Goal: Information Seeking & Learning: Compare options

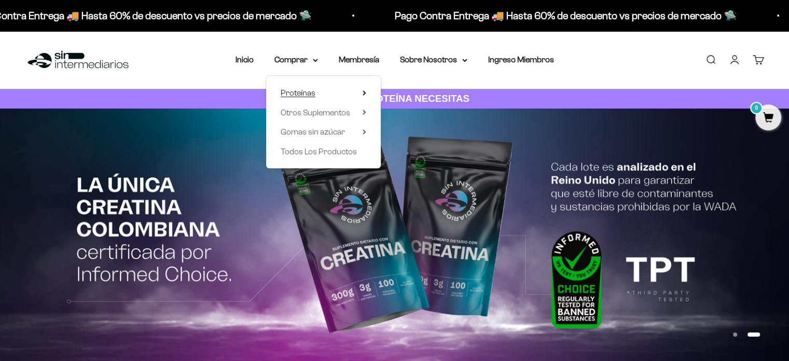
click at [361, 92] on summary "Proteínas" at bounding box center [324, 92] width 86 height 13
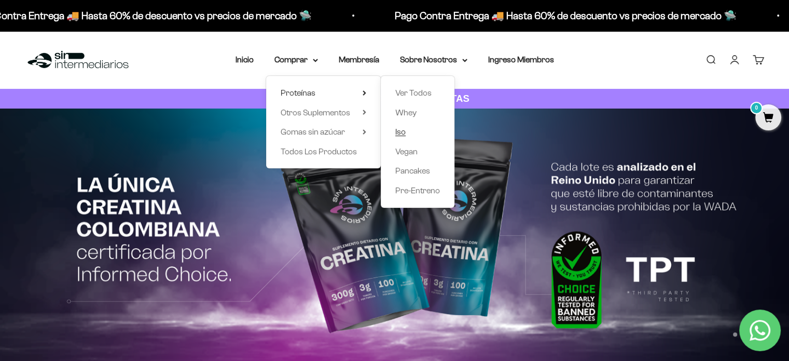
click at [404, 126] on span "Iso" at bounding box center [400, 131] width 10 height 13
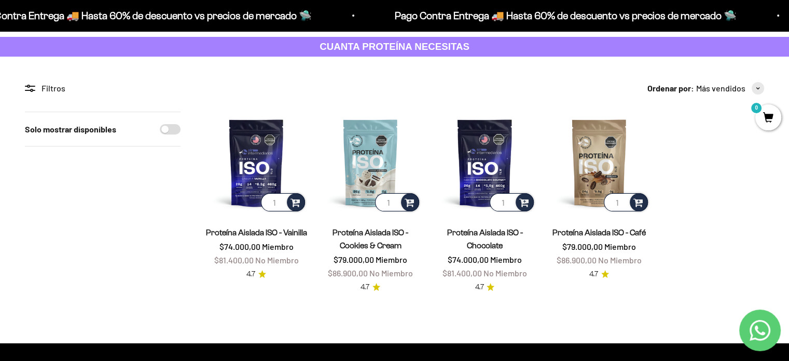
scroll to position [104, 0]
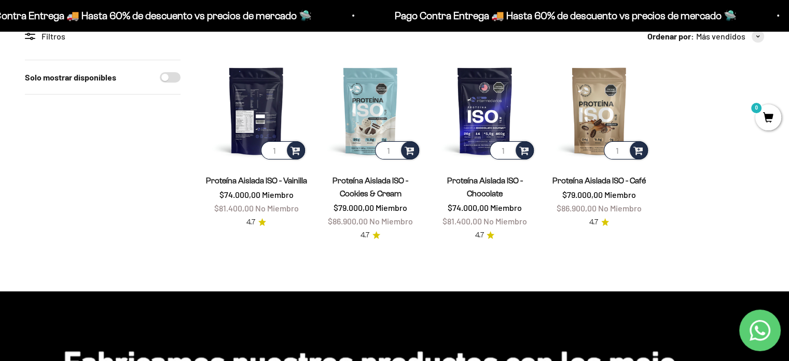
click at [265, 94] on img at bounding box center [256, 111] width 102 height 102
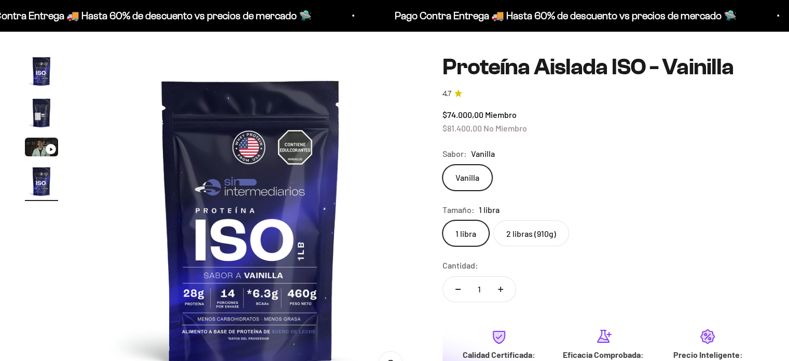
scroll to position [104, 0]
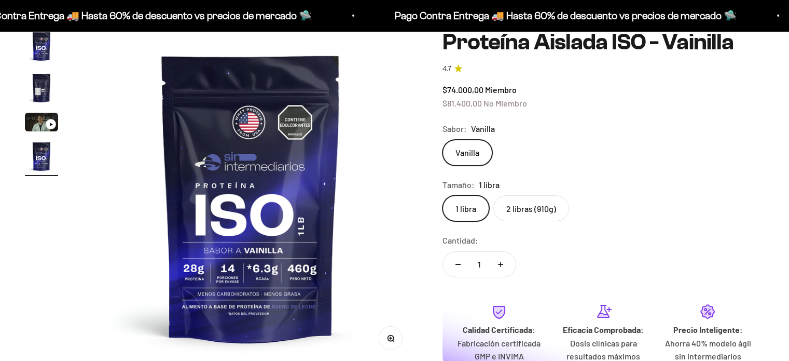
click at [526, 201] on label "2 libras (910g)" at bounding box center [531, 208] width 76 height 26
click at [443, 195] on input "2 libras (910g)" at bounding box center [442, 195] width 1 height 1
radio input "true"
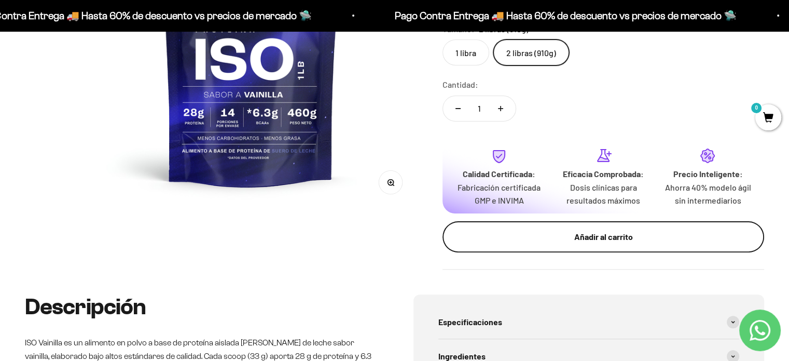
scroll to position [156, 0]
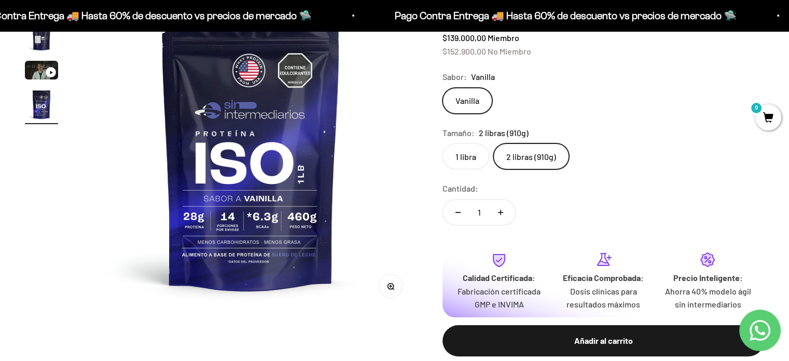
click at [465, 162] on label "1 libra" at bounding box center [466, 156] width 47 height 26
click at [443, 143] on input "1 libra" at bounding box center [442, 143] width 1 height 1
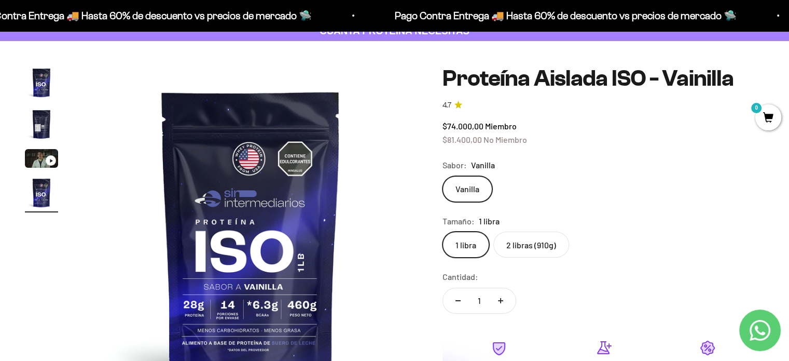
scroll to position [52, 0]
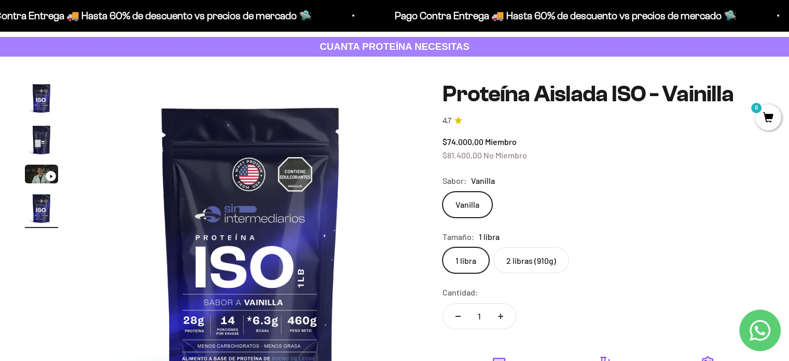
click at [542, 258] on label "2 libras (910g)" at bounding box center [531, 260] width 76 height 26
click at [443, 247] on input "2 libras (910g)" at bounding box center [442, 246] width 1 height 1
click at [457, 264] on label "1 libra" at bounding box center [466, 260] width 47 height 26
click at [443, 247] on input "1 libra" at bounding box center [442, 246] width 1 height 1
click at [531, 257] on label "2 libras (910g)" at bounding box center [531, 260] width 76 height 26
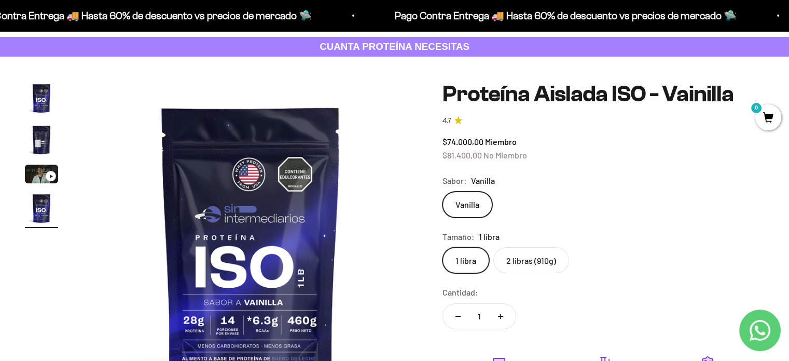
click at [443, 247] on input "2 libras (910g)" at bounding box center [442, 246] width 1 height 1
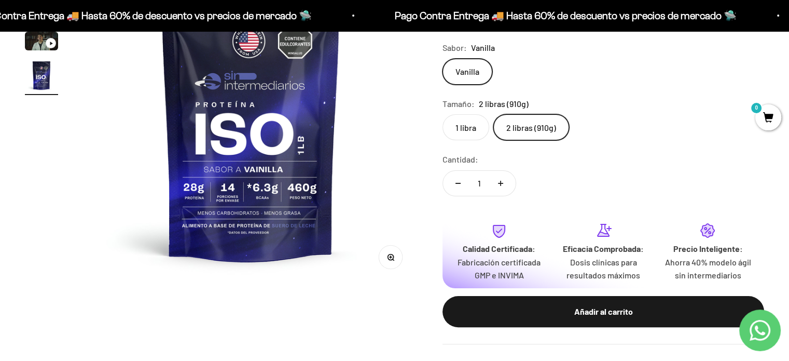
scroll to position [156, 0]
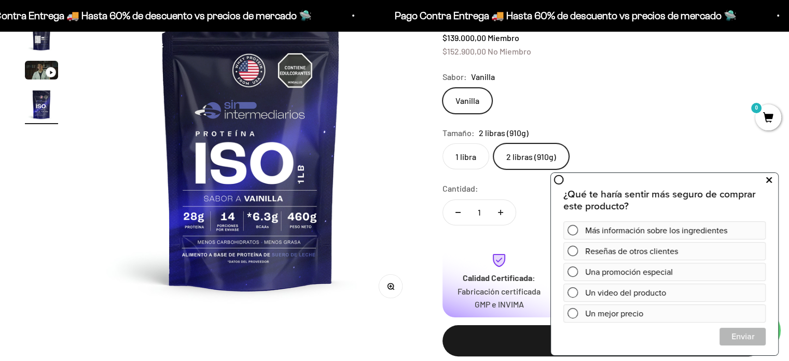
click at [771, 183] on icon at bounding box center [769, 179] width 6 height 13
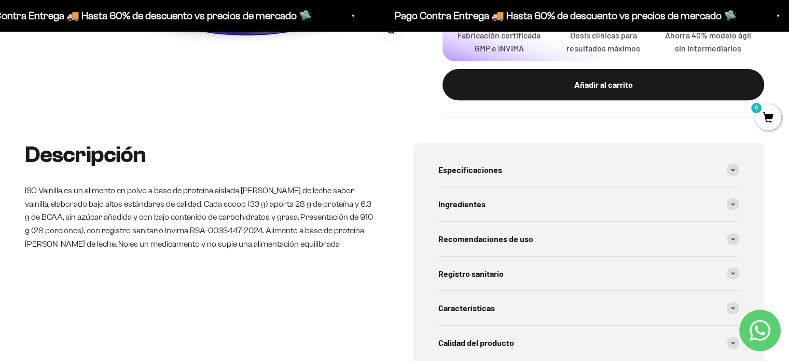
scroll to position [519, 0]
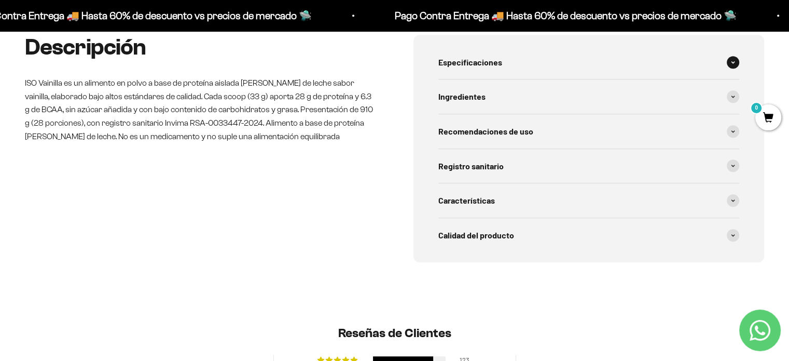
click at [474, 68] on span "Especificaciones" at bounding box center [470, 62] width 64 height 13
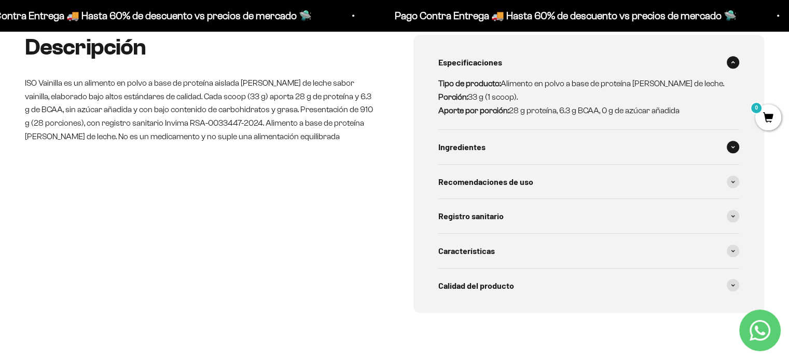
click at [471, 148] on span "Ingredientes" at bounding box center [461, 146] width 47 height 13
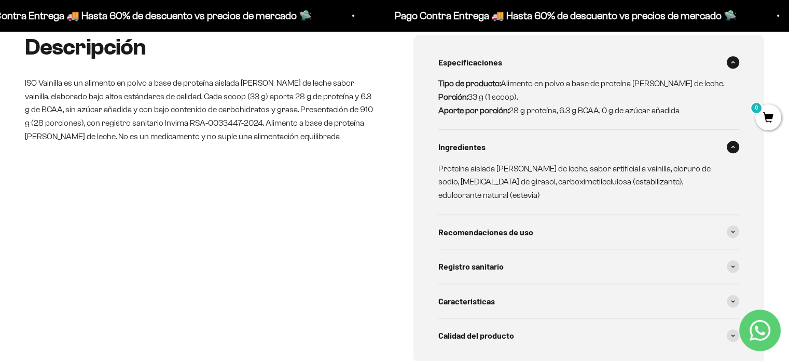
click at [396, 143] on div "Descripción ISO Vainilla es un alimento en polvo a base de proteína aislada de …" at bounding box center [394, 199] width 739 height 328
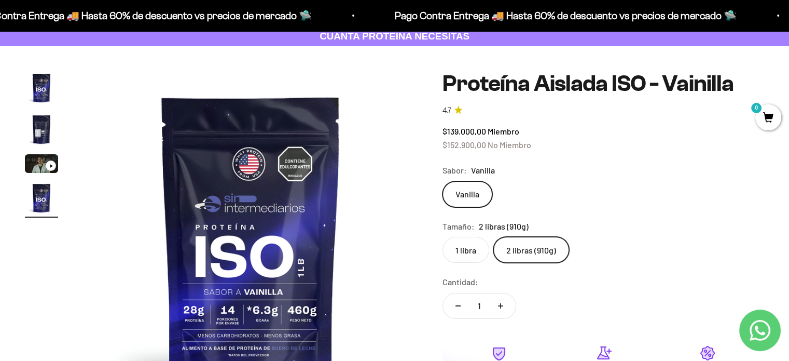
scroll to position [0, 0]
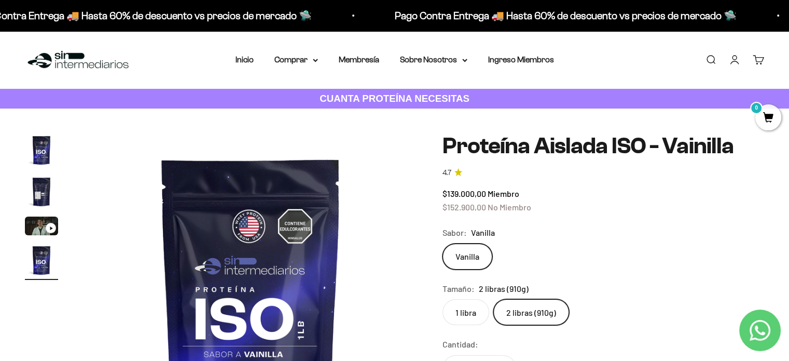
drag, startPoint x: 270, startPoint y: 17, endPoint x: 228, endPoint y: 20, distance: 41.7
drag, startPoint x: 228, startPoint y: 20, endPoint x: 641, endPoint y: 68, distance: 415.2
click at [641, 68] on div "Menú Buscar Inicio Comprar Proteínas Ver Todos Whey Iso Vegan Pancakes Pre-Entr…" at bounding box center [394, 60] width 789 height 58
click at [313, 61] on icon at bounding box center [315, 61] width 5 height 4
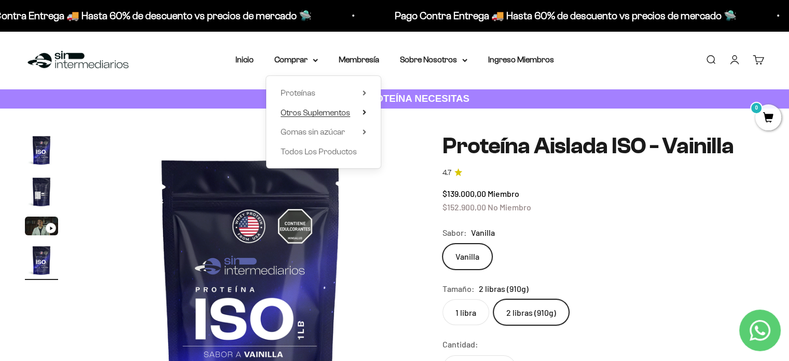
drag, startPoint x: 340, startPoint y: 112, endPoint x: 316, endPoint y: 113, distance: 23.9
click at [316, 113] on span "Otros Suplementos" at bounding box center [316, 112] width 70 height 9
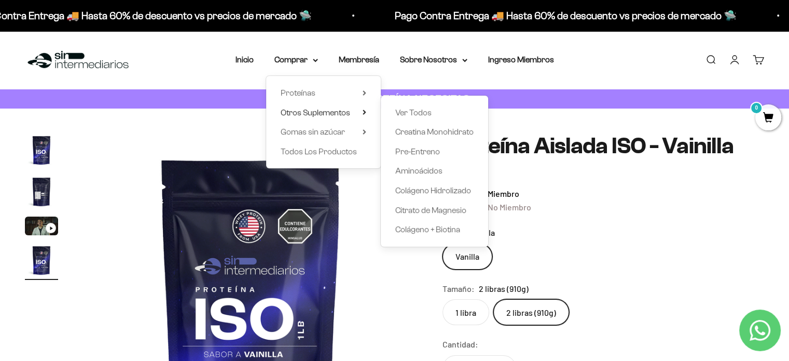
click at [419, 104] on div "Ver Todos Creatina Monohidrato Pre-Entreno Aminoácidos Colágeno Hidrolizado Cit…" at bounding box center [434, 170] width 107 height 151
click at [418, 112] on span "Ver Todos" at bounding box center [413, 112] width 36 height 9
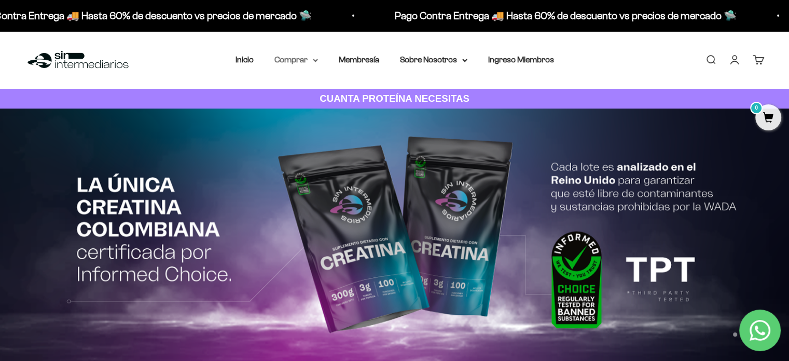
click at [313, 57] on summary "Comprar" at bounding box center [296, 59] width 44 height 13
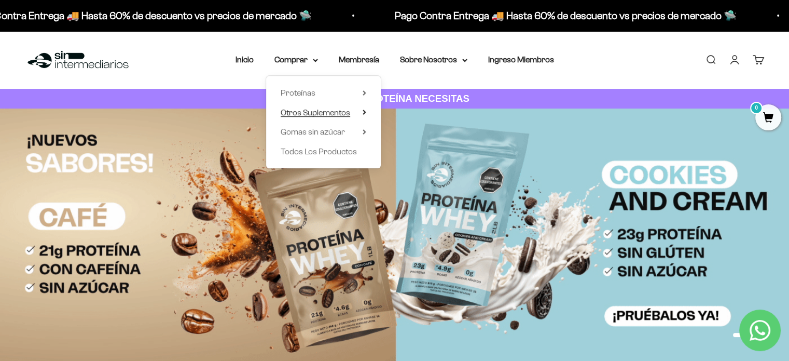
click at [350, 111] on span "Otros Suplementos" at bounding box center [316, 112] width 70 height 9
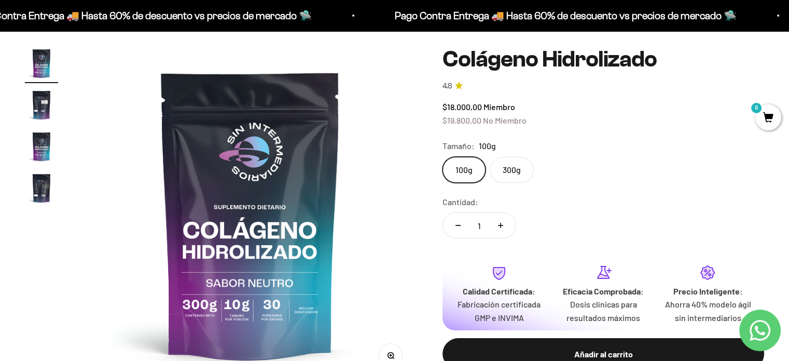
scroll to position [104, 0]
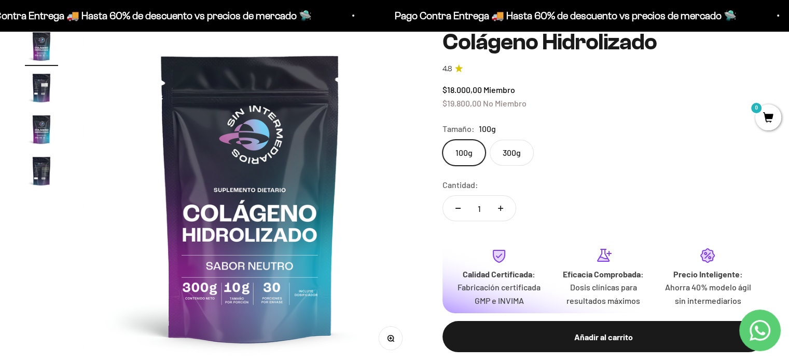
click at [505, 145] on label "300g" at bounding box center [512, 153] width 44 height 26
click at [443, 140] on input "300g" at bounding box center [442, 139] width 1 height 1
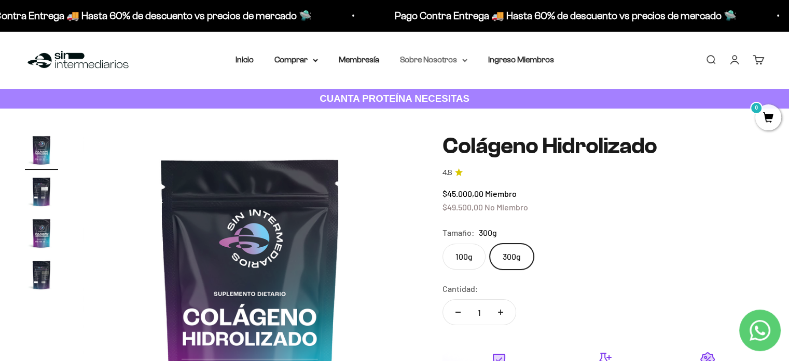
click at [458, 65] on summary "Sobre Nosotros" at bounding box center [433, 59] width 67 height 13
click at [245, 56] on link "Inicio" at bounding box center [245, 59] width 18 height 9
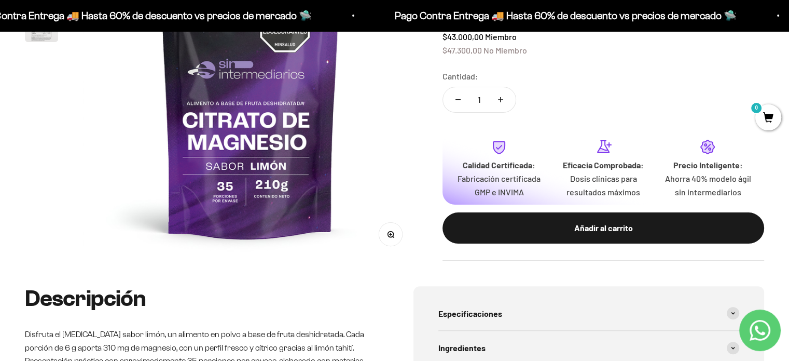
scroll to position [363, 0]
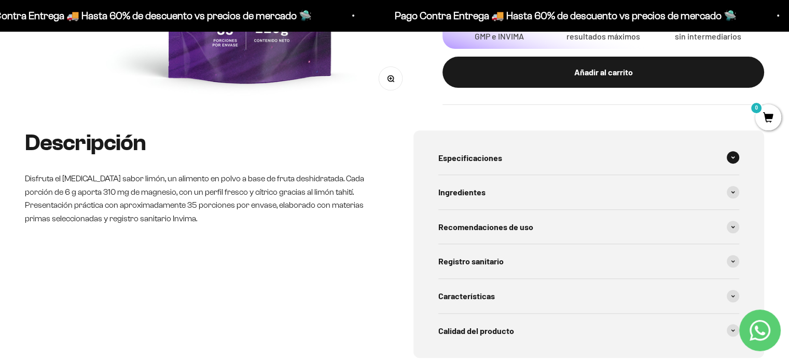
click at [552, 150] on div "Especificaciones" at bounding box center [588, 158] width 301 height 34
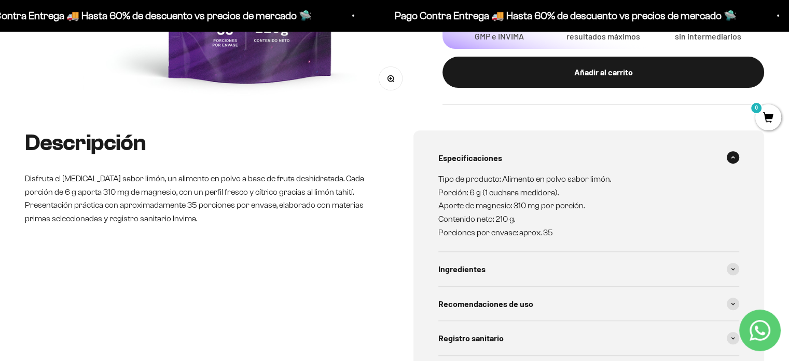
click at [552, 150] on div "Especificaciones" at bounding box center [588, 158] width 301 height 34
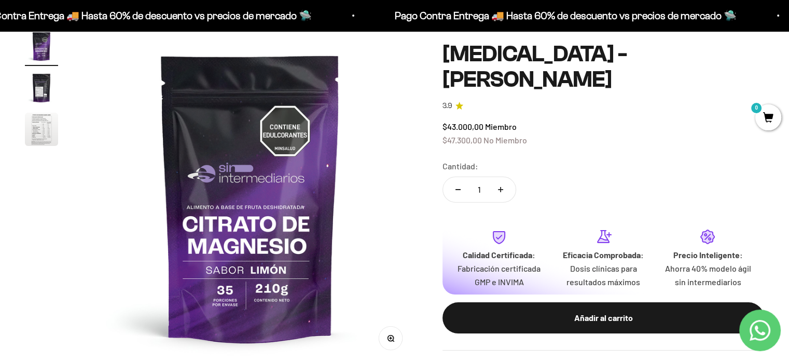
scroll to position [0, 0]
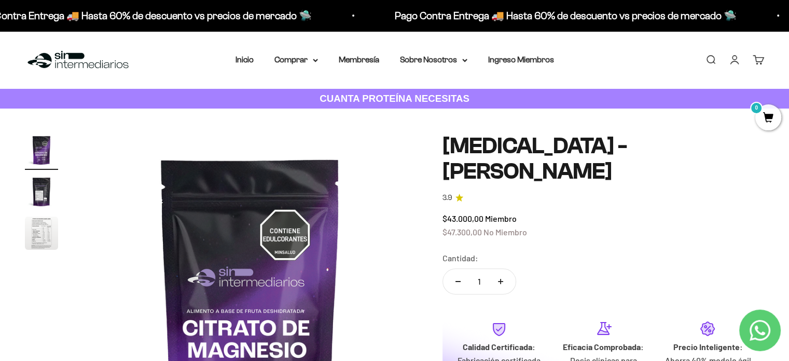
click at [50, 219] on img "Ir al artículo 3" at bounding box center [41, 232] width 33 height 33
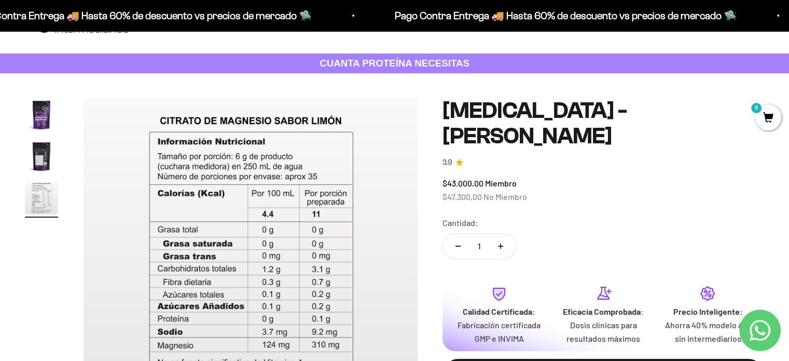
scroll to position [52, 0]
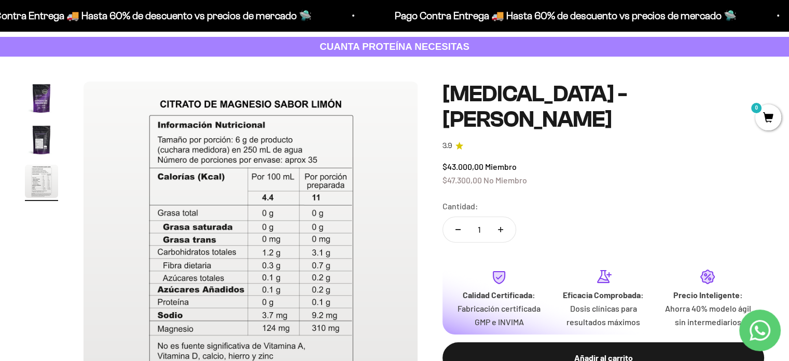
click at [570, 160] on div "$43.000,00 Miembro $47.300,00 No Miembro" at bounding box center [604, 173] width 322 height 26
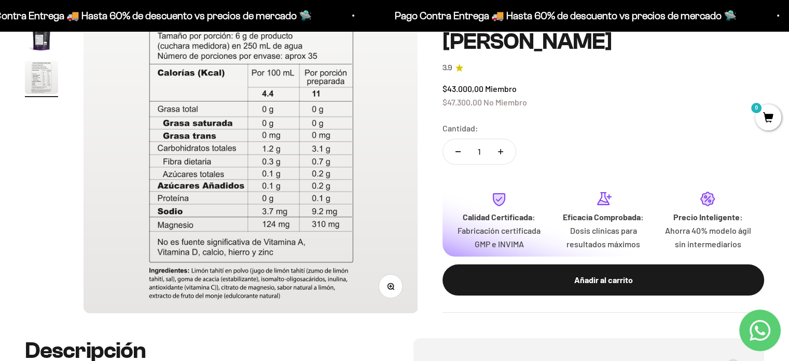
scroll to position [0, 0]
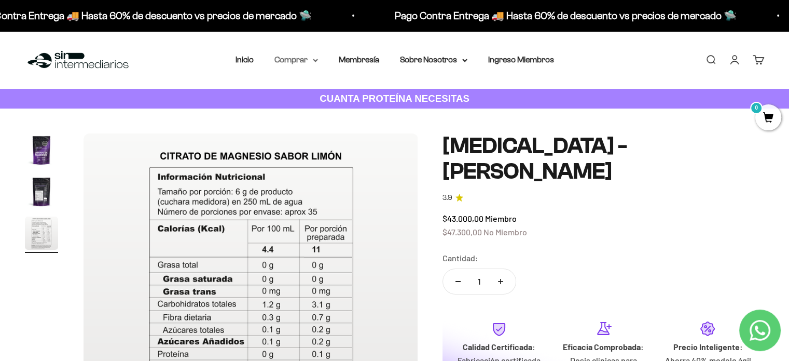
click at [303, 59] on summary "Comprar" at bounding box center [296, 59] width 44 height 13
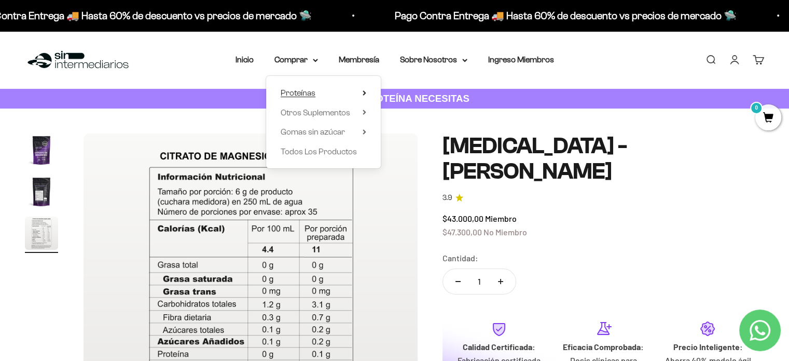
click at [313, 95] on span "Proteínas" at bounding box center [298, 92] width 35 height 9
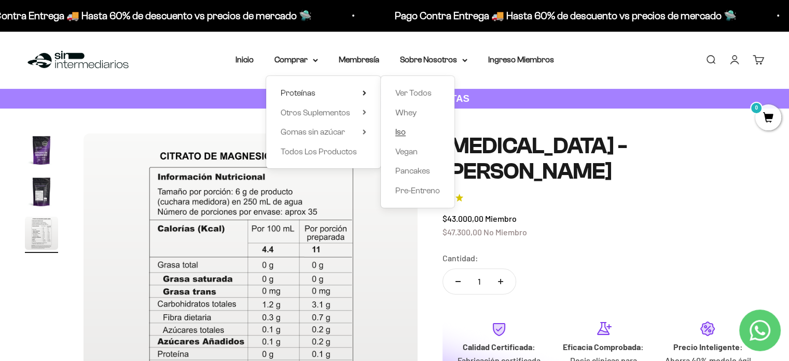
click at [414, 131] on link "Iso" at bounding box center [417, 131] width 45 height 13
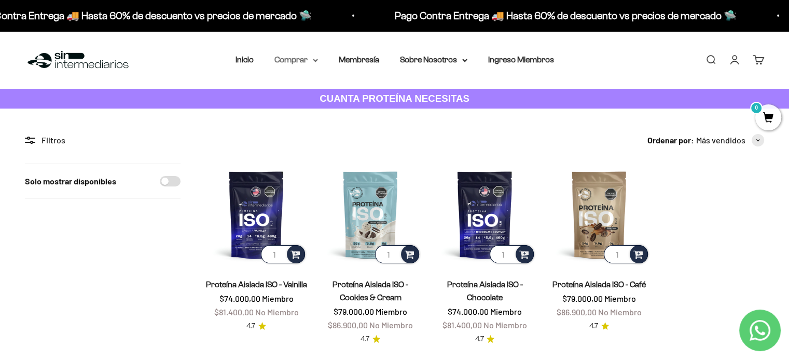
click at [293, 55] on summary "Comprar" at bounding box center [296, 59] width 44 height 13
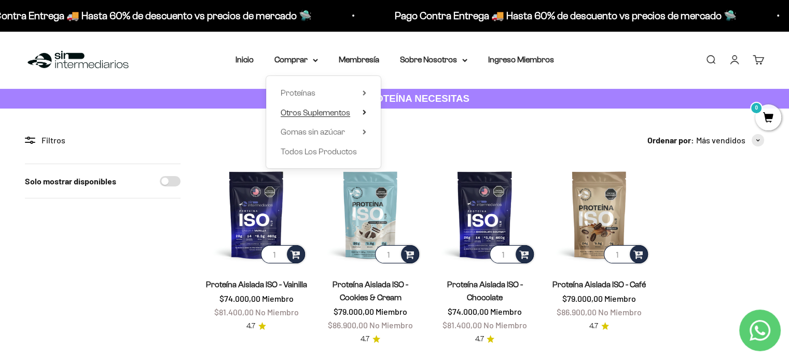
click at [343, 108] on span "Otros Suplementos" at bounding box center [316, 112] width 70 height 9
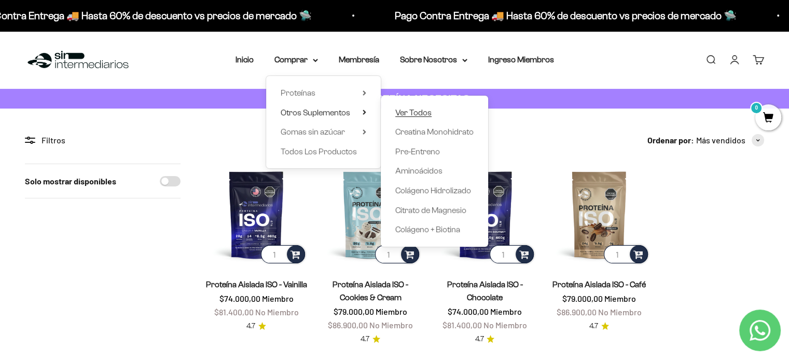
click at [421, 111] on span "Ver Todos" at bounding box center [413, 112] width 36 height 9
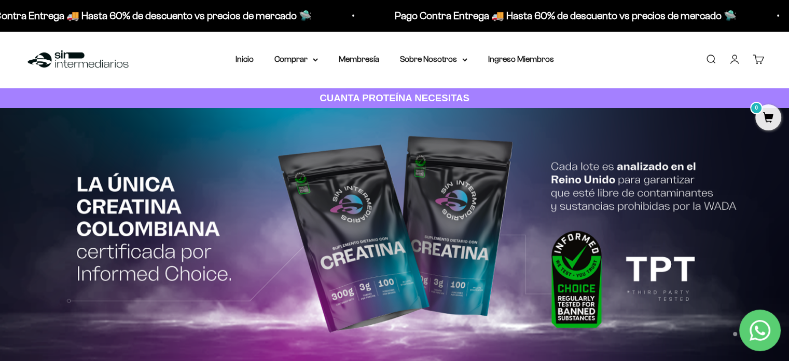
scroll to position [52, 0]
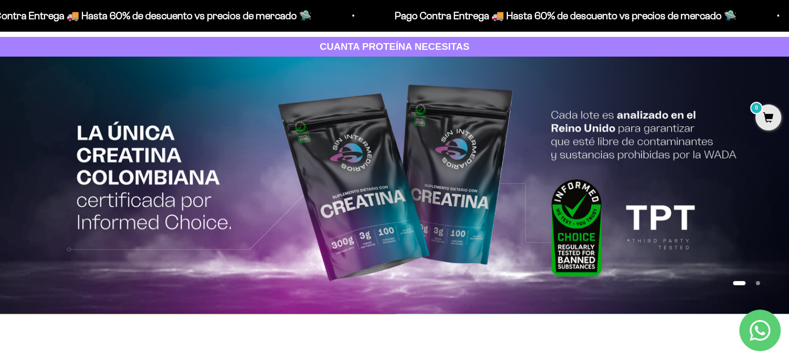
click at [737, 285] on button "Ir al artículo 1" at bounding box center [739, 283] width 12 height 4
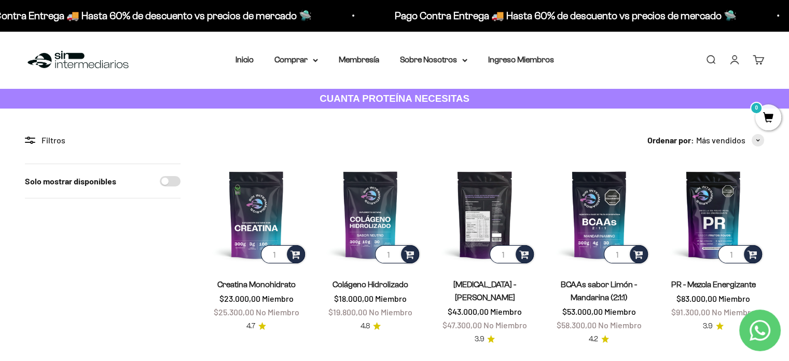
click at [488, 208] on img at bounding box center [485, 214] width 102 height 102
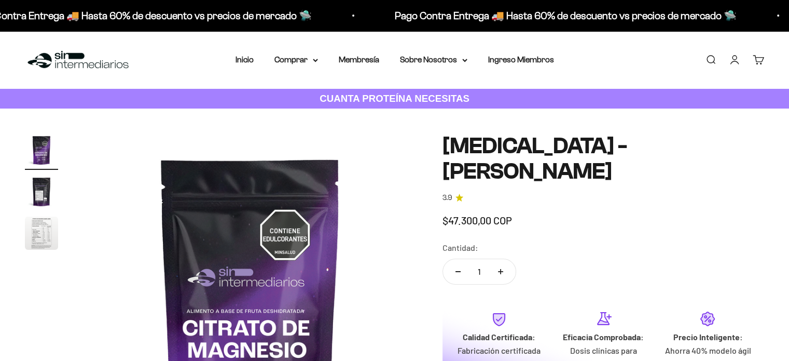
scroll to position [156, 0]
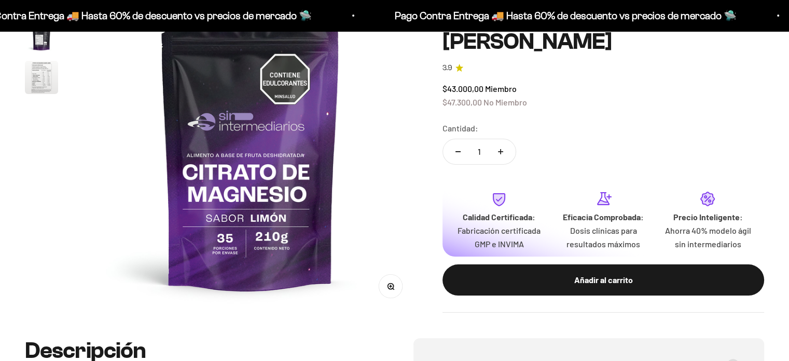
click at [33, 79] on img "Ir al artículo 3" at bounding box center [41, 77] width 33 height 33
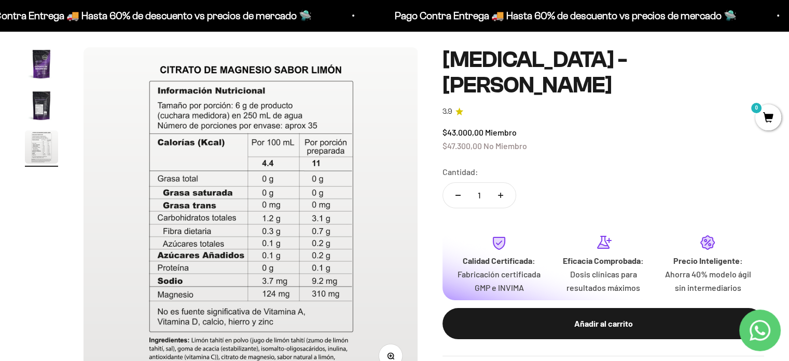
scroll to position [104, 0]
